Goal: Task Accomplishment & Management: Use online tool/utility

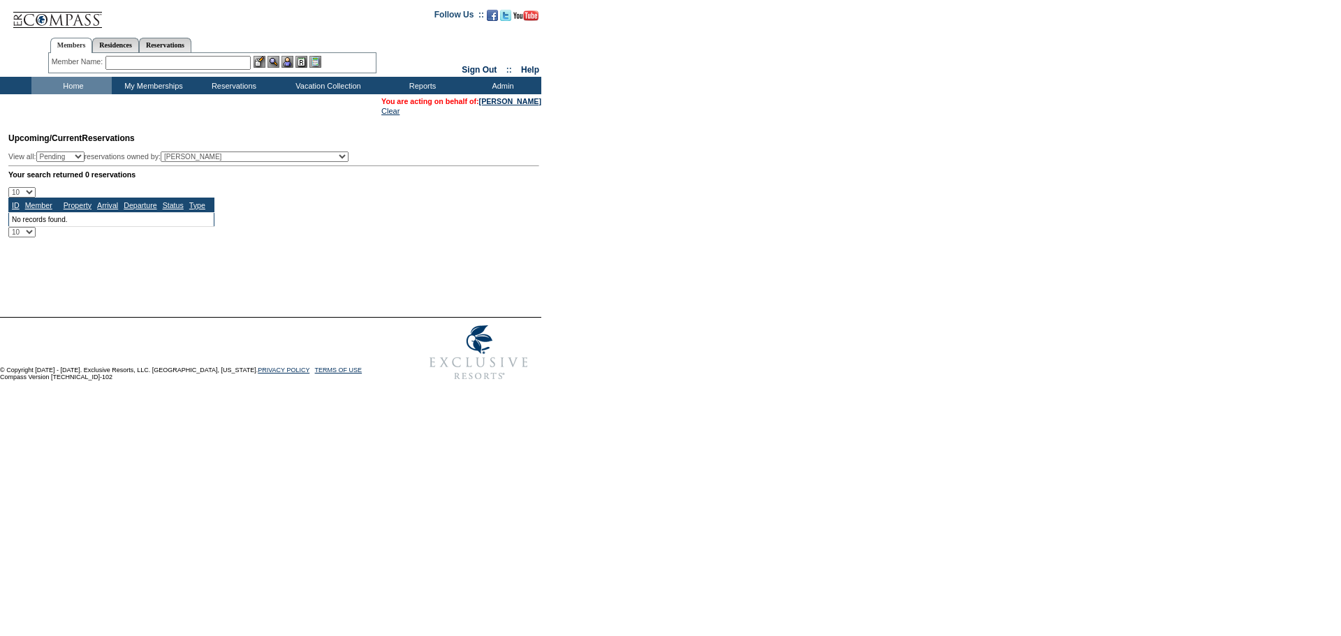
click at [201, 57] on input "text" at bounding box center [177, 63] width 145 height 14
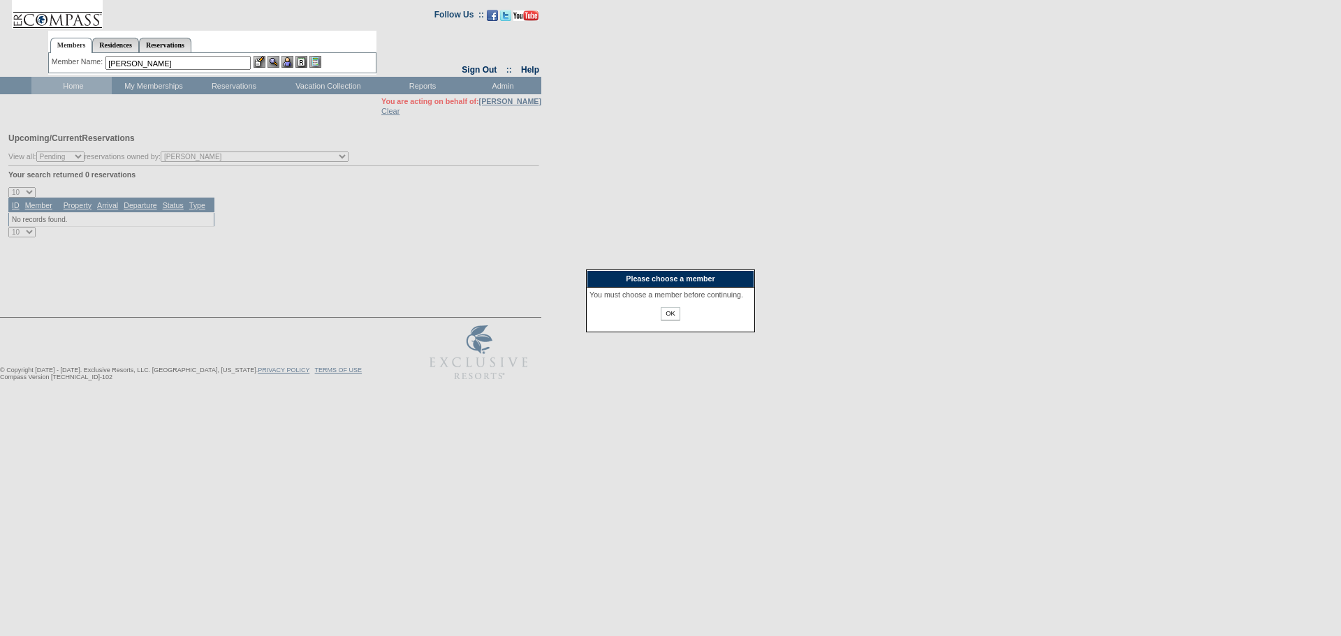
type input "[PERSON_NAME]"
click at [665, 319] on input "OK" at bounding box center [670, 313] width 19 height 13
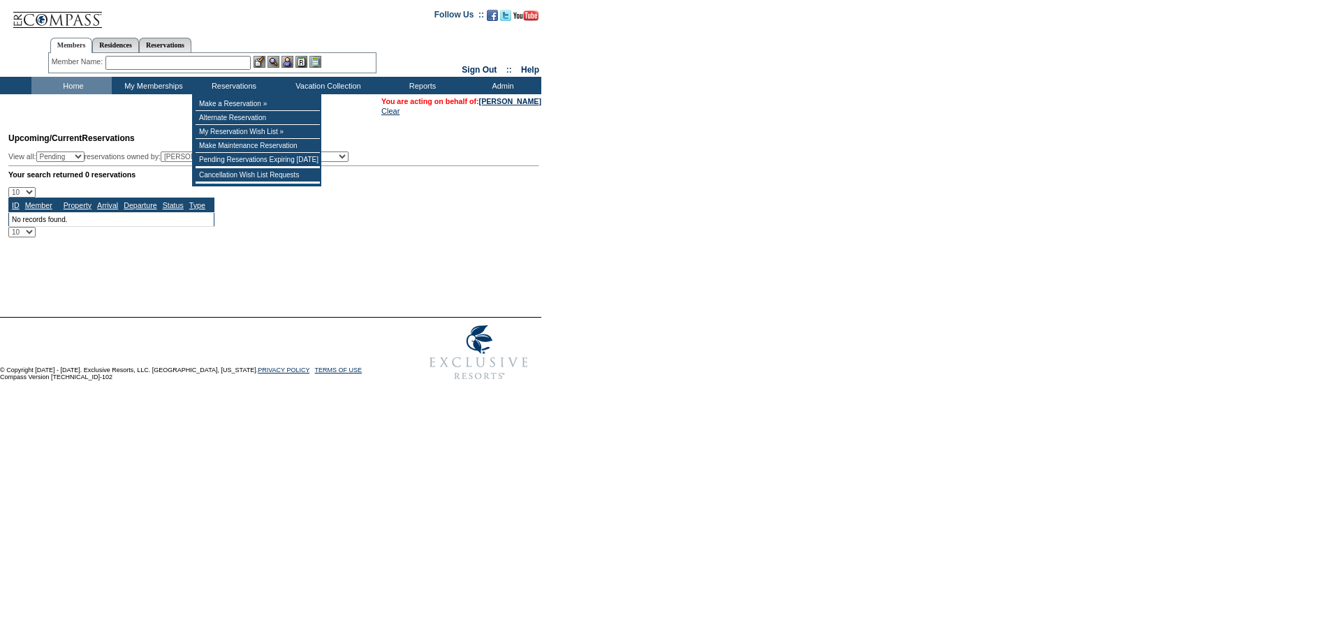
click at [183, 62] on input "text" at bounding box center [177, 63] width 145 height 14
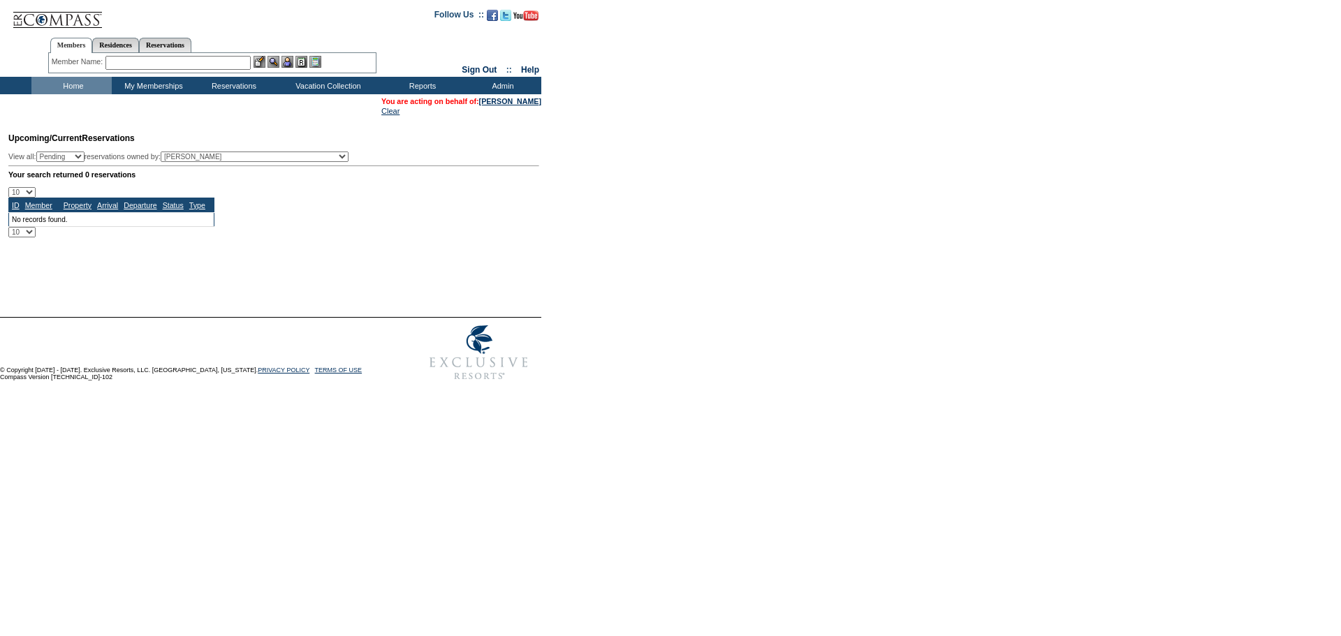
click at [135, 70] on div "Member Name: Destination or Residence: ReservationId:" at bounding box center [212, 63] width 328 height 20
click at [135, 61] on input "text" at bounding box center [177, 63] width 145 height 14
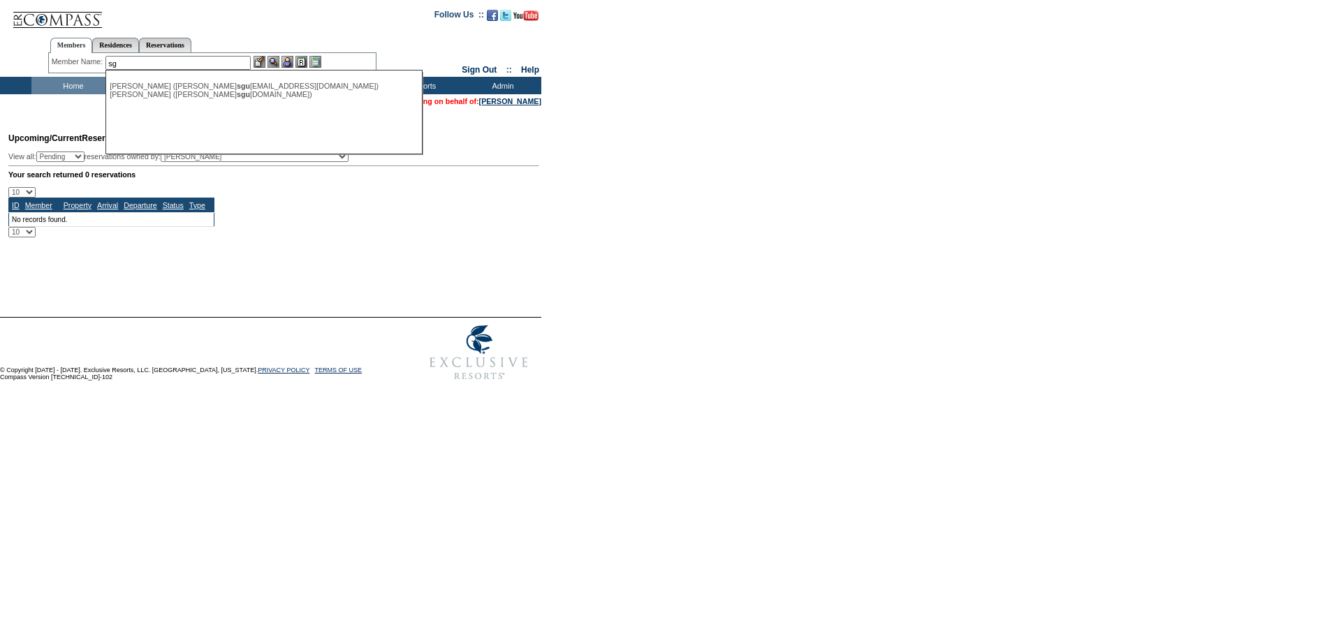
type input "s"
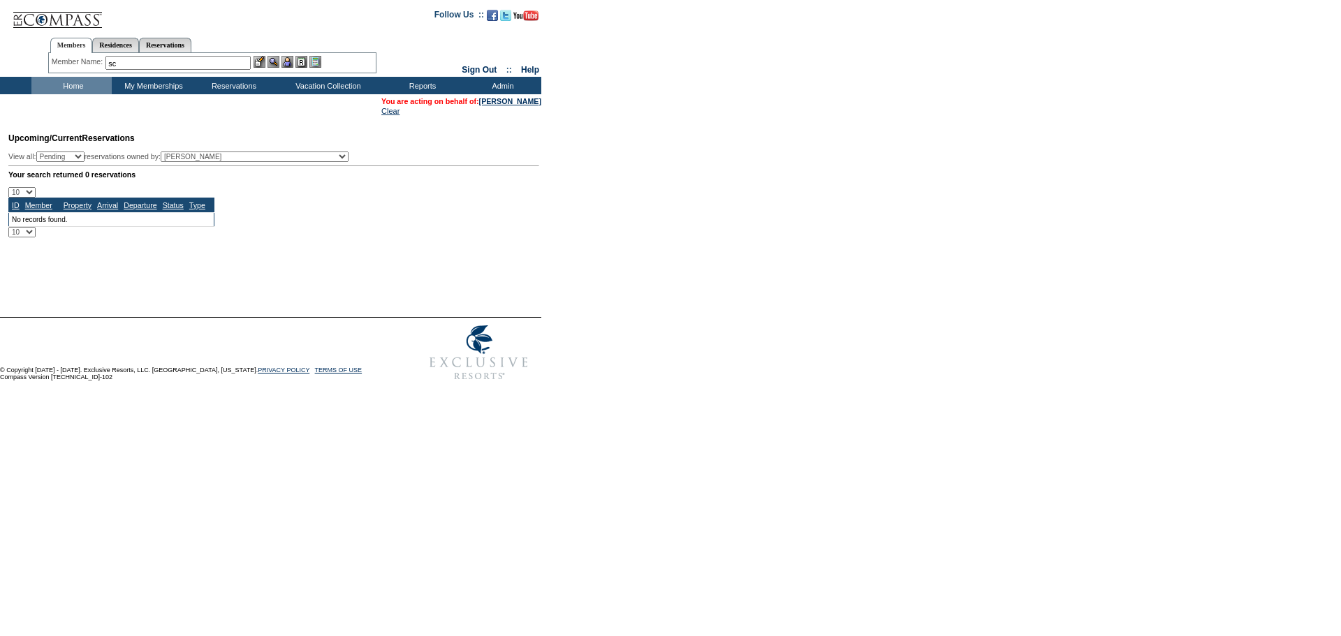
type input "s"
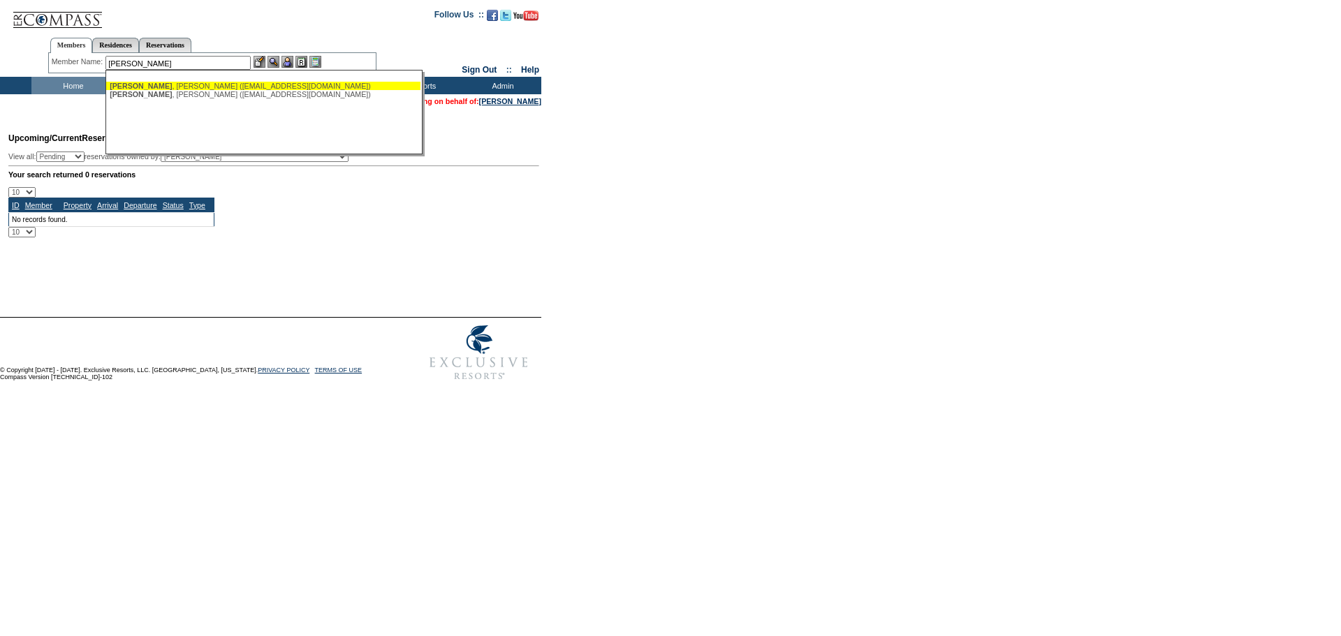
click at [222, 84] on div "[PERSON_NAME] ([EMAIL_ADDRESS][DOMAIN_NAME])" at bounding box center [263, 86] width 307 height 8
type input "[PERSON_NAME] ([EMAIL_ADDRESS][DOMAIN_NAME])"
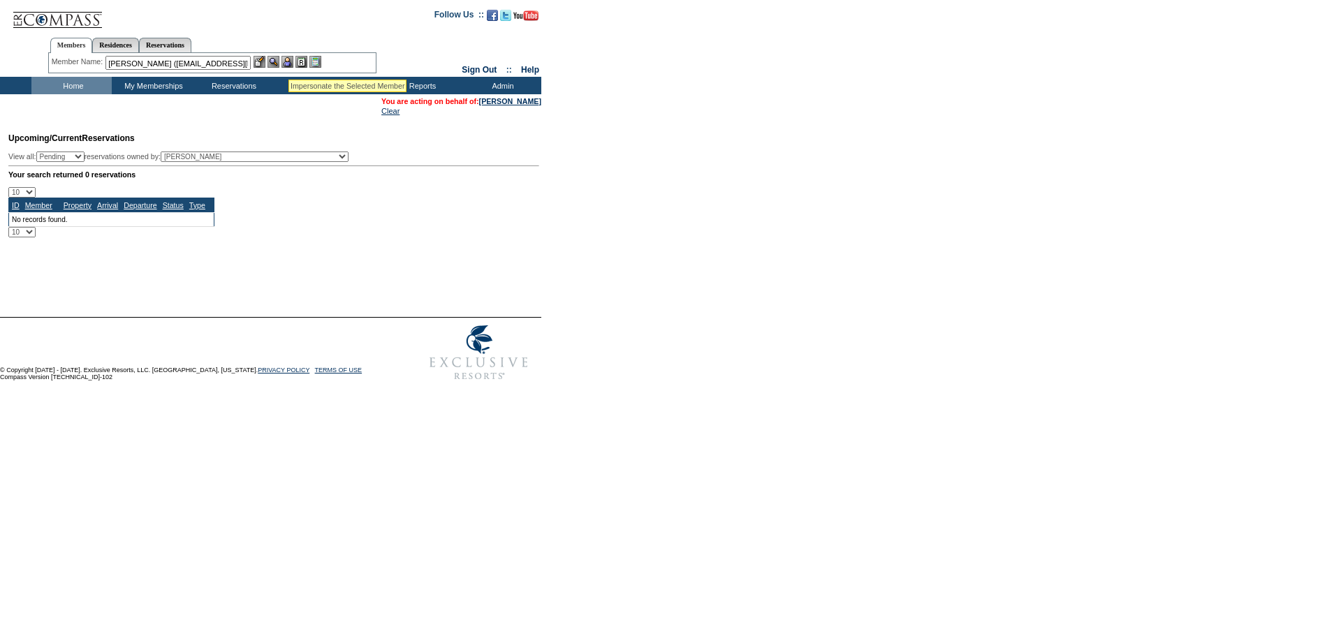
click at [288, 62] on img at bounding box center [287, 62] width 12 height 12
click at [275, 63] on img at bounding box center [274, 62] width 12 height 12
